Goal: Transaction & Acquisition: Purchase product/service

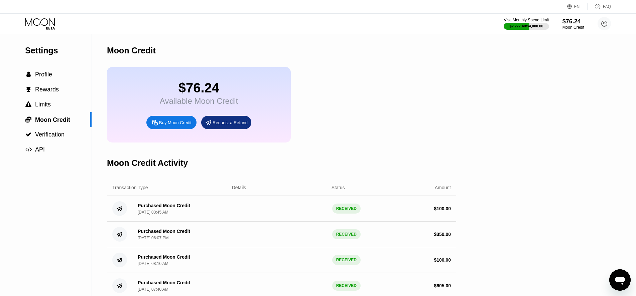
scroll to position [11, 0]
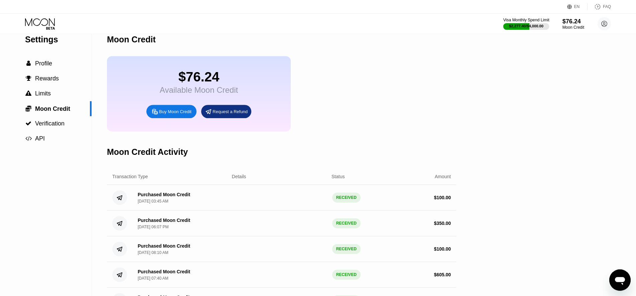
click at [531, 26] on div "$2,277.40 / $4,000.00" at bounding box center [526, 26] width 34 height 4
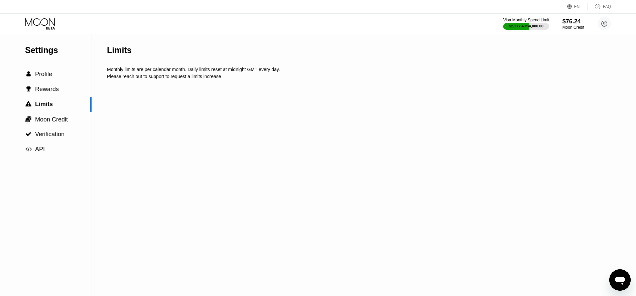
scroll to position [1, 0]
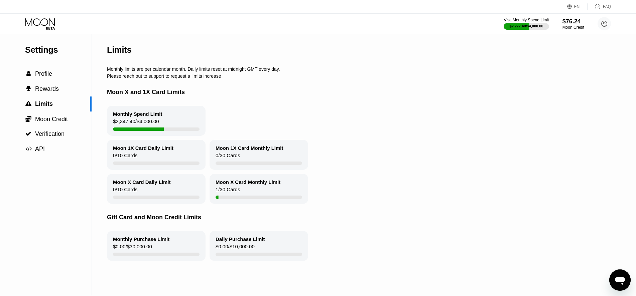
click at [51, 23] on icon at bounding box center [40, 24] width 31 height 12
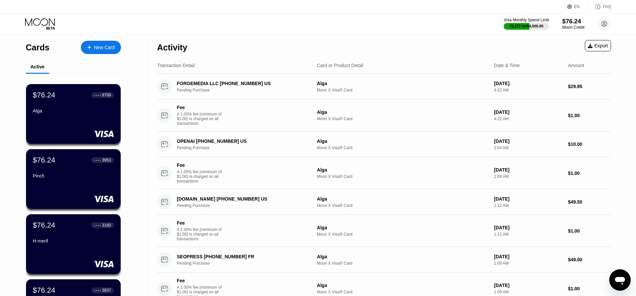
click at [576, 24] on div "$76.24" at bounding box center [573, 21] width 22 height 7
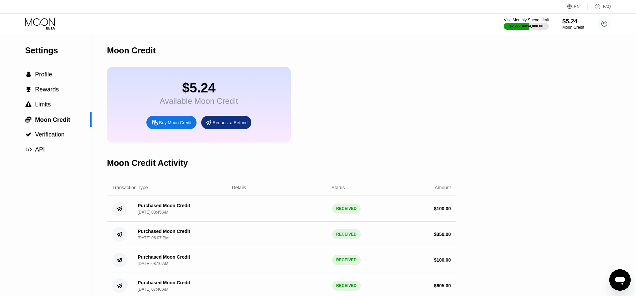
click at [173, 126] on div "Buy Moon Credit" at bounding box center [175, 123] width 32 height 6
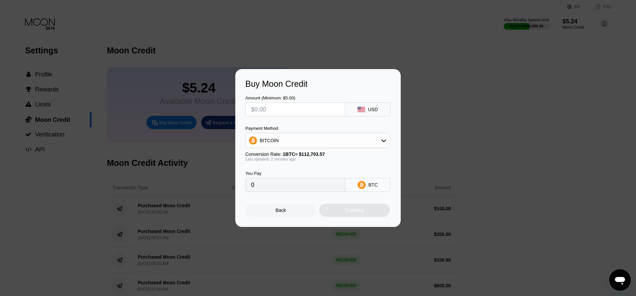
click at [272, 108] on input "text" at bounding box center [295, 109] width 89 height 13
type input "$150"
type input "0.00133093"
type input "$150"
click at [344, 213] on div "Continue" at bounding box center [354, 210] width 71 height 13
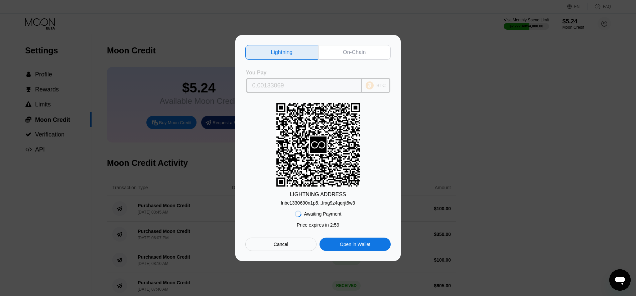
click at [270, 86] on input "0.00133069" at bounding box center [304, 85] width 104 height 13
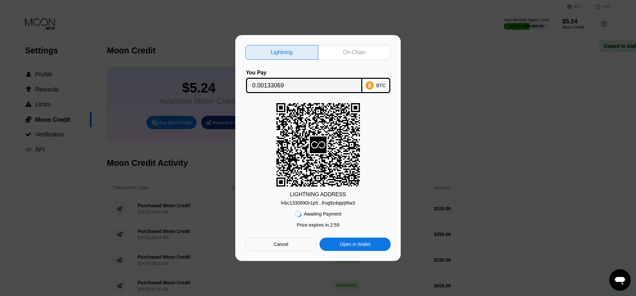
scroll to position [1, 0]
click at [326, 204] on div "lnbc1330690n1p5...frxg9z4qqrjt6w3" at bounding box center [318, 203] width 74 height 5
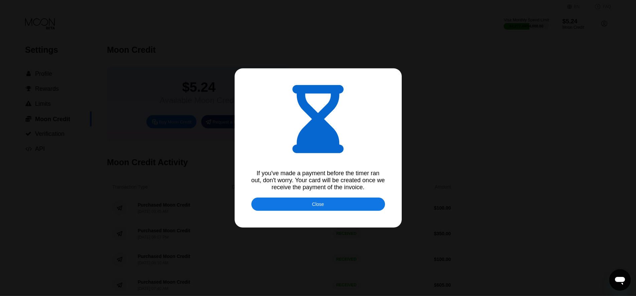
type input "0.00133112"
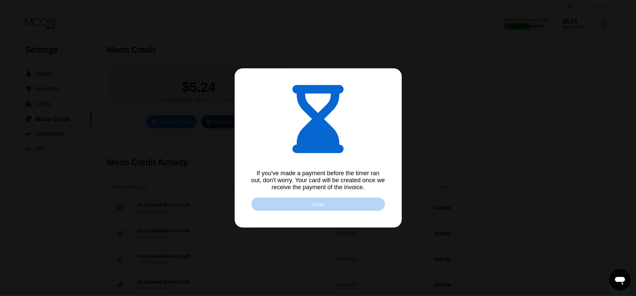
click at [312, 208] on div "Close" at bounding box center [318, 204] width 134 height 13
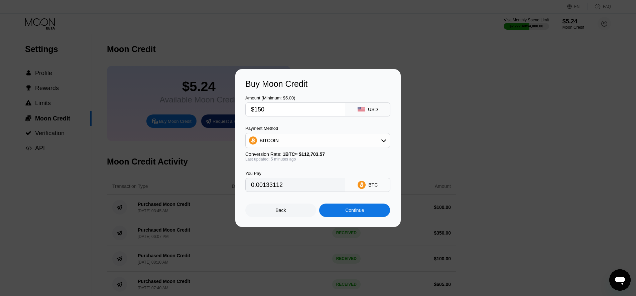
scroll to position [2, 0]
click at [287, 215] on div "Back" at bounding box center [280, 210] width 71 height 13
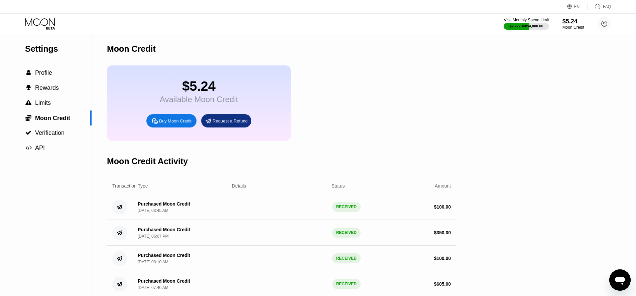
click at [166, 124] on div "Buy Moon Credit" at bounding box center [175, 121] width 32 height 6
type input "0.00133112"
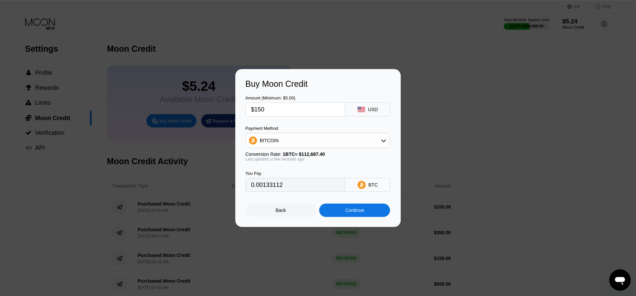
click at [354, 213] on div "Continue" at bounding box center [354, 210] width 19 height 5
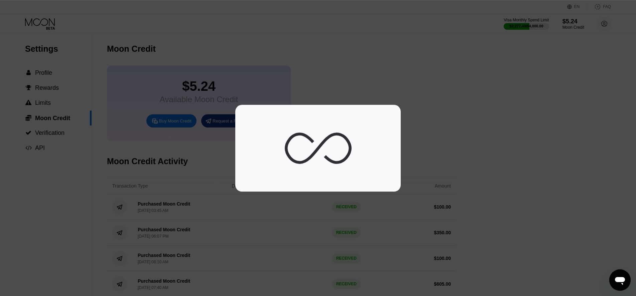
scroll to position [2, 0]
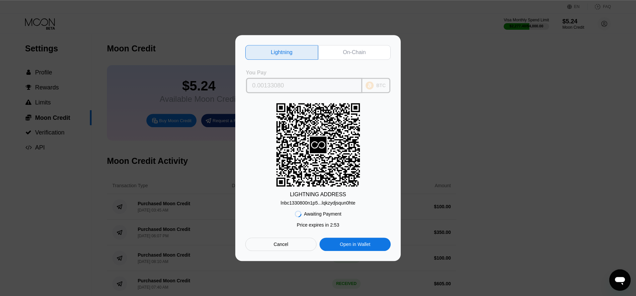
click at [266, 86] on input "0.00133080" at bounding box center [304, 85] width 104 height 13
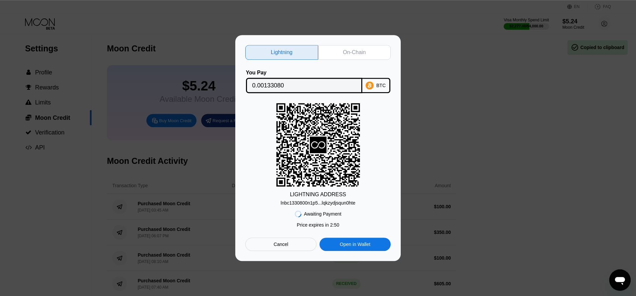
click at [347, 204] on div "lnbc1330800n1p5...lqkzydjsqun0hte" at bounding box center [318, 203] width 75 height 5
click at [296, 206] on div "lnbc1330800n1p5...lqkzydjsqun0hte" at bounding box center [318, 203] width 75 height 5
